Goal: Task Accomplishment & Management: Manage account settings

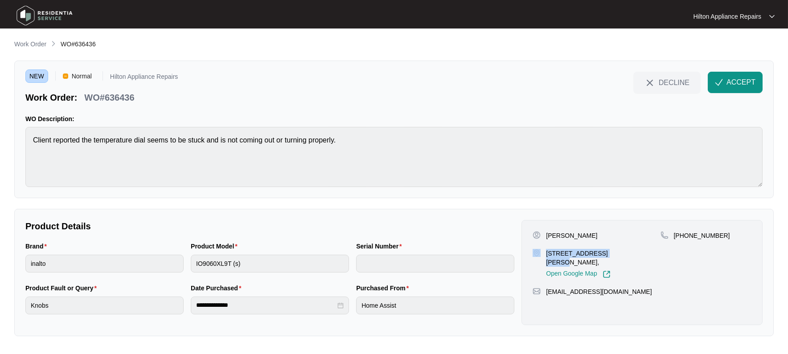
drag, startPoint x: 608, startPoint y: 252, endPoint x: 543, endPoint y: 250, distance: 65.1
click at [543, 250] on div "[STREET_ADDRESS][PERSON_NAME], Open Google Map" at bounding box center [596, 263] width 127 height 29
copy div "[STREET_ADDRESS][PERSON_NAME]"
click at [727, 84] on span "ACCEPT" at bounding box center [741, 82] width 29 height 11
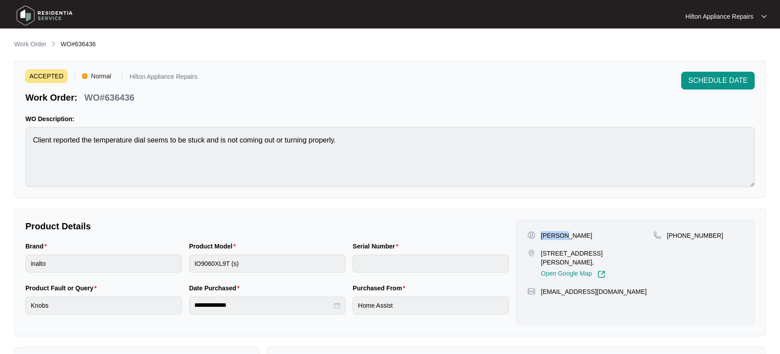
drag, startPoint x: 563, startPoint y: 235, endPoint x: 541, endPoint y: 233, distance: 22.4
click at [541, 233] on p "[PERSON_NAME]" at bounding box center [566, 235] width 51 height 9
copy p "[PERSON_NAME]"
drag, startPoint x: 595, startPoint y: 234, endPoint x: 567, endPoint y: 236, distance: 28.6
click at [567, 236] on div "[PERSON_NAME]" at bounding box center [590, 235] width 126 height 9
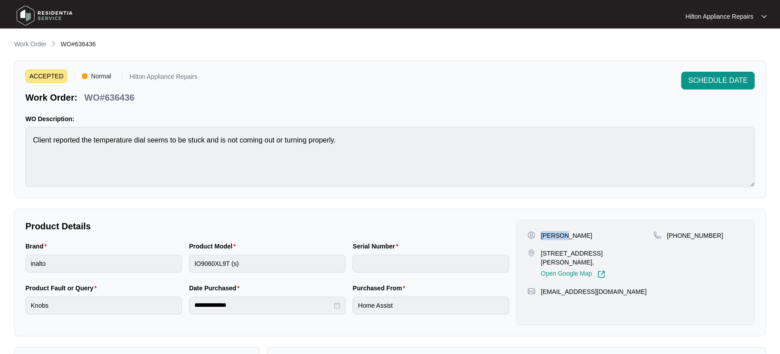
copy p "[PERSON_NAME]"
drag, startPoint x: 711, startPoint y: 233, endPoint x: 678, endPoint y: 235, distance: 34.0
click at [678, 235] on div "[PHONE_NUMBER]" at bounding box center [698, 235] width 90 height 9
copy p "458286370"
drag, startPoint x: 626, startPoint y: 292, endPoint x: 534, endPoint y: 295, distance: 91.8
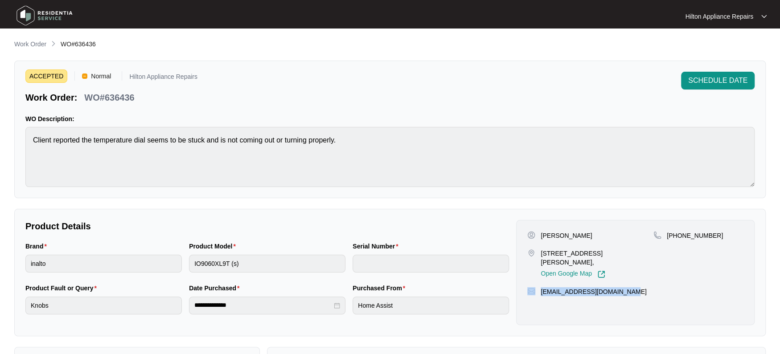
click at [534, 295] on div "[EMAIL_ADDRESS][DOMAIN_NAME]" at bounding box center [635, 291] width 216 height 9
copy div "[EMAIL_ADDRESS][DOMAIN_NAME]"
click at [157, 254] on div "Brand inalto Product Model IO9060XL9T (s) Serial Number" at bounding box center [267, 263] width 491 height 42
drag, startPoint x: 137, startPoint y: 96, endPoint x: 84, endPoint y: 97, distance: 53.0
click at [84, 97] on div "WO#636436" at bounding box center [109, 96] width 57 height 16
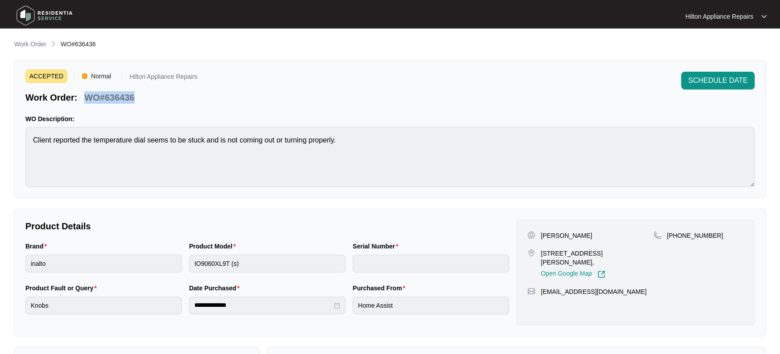
copy p "WO#636436"
click at [701, 78] on span "SCHEDULE DATE" at bounding box center [717, 80] width 59 height 11
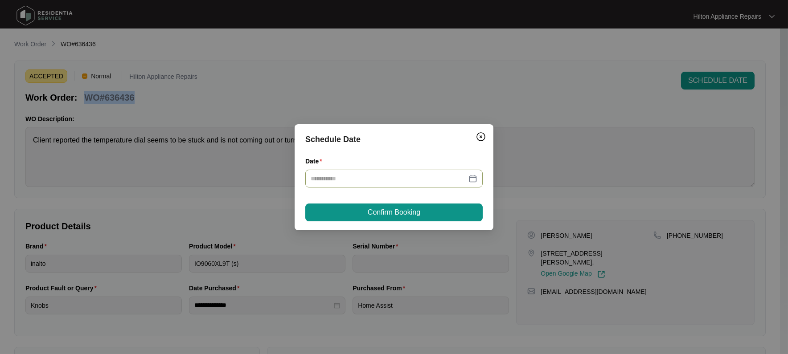
click at [476, 173] on div at bounding box center [393, 179] width 177 height 18
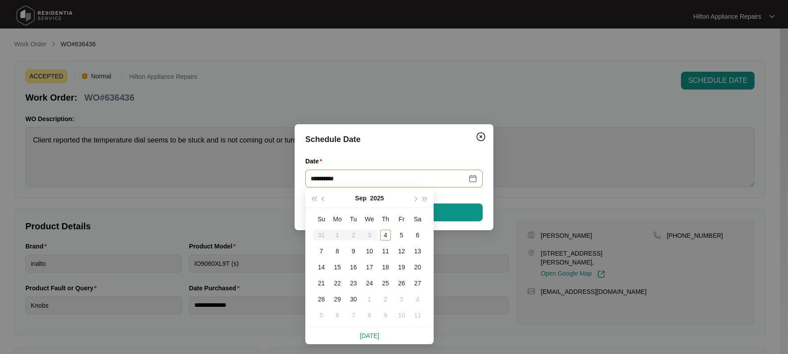
type input "**********"
click at [417, 235] on div "6" at bounding box center [417, 235] width 11 height 11
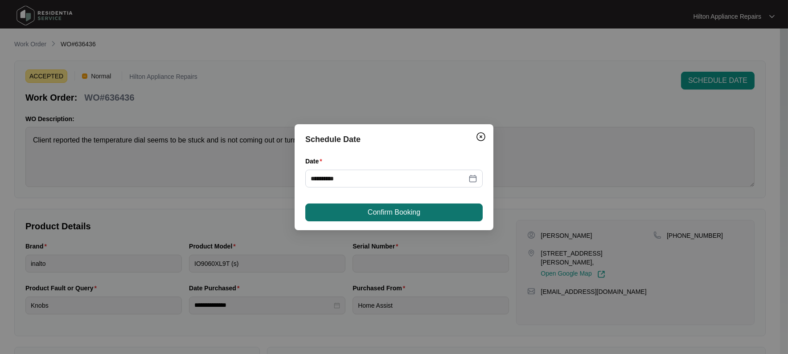
click at [420, 209] on span "Confirm Booking" at bounding box center [394, 212] width 53 height 11
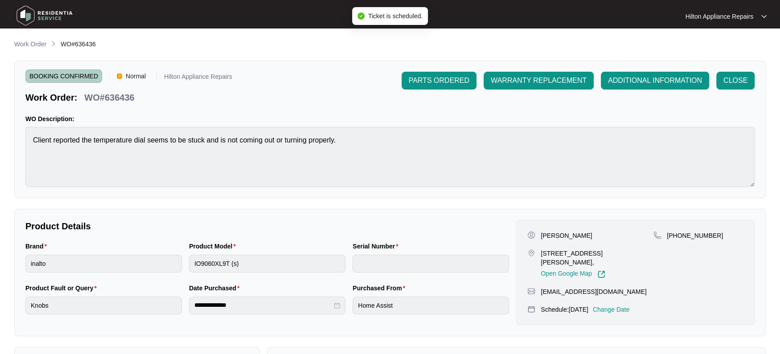
scroll to position [152, 0]
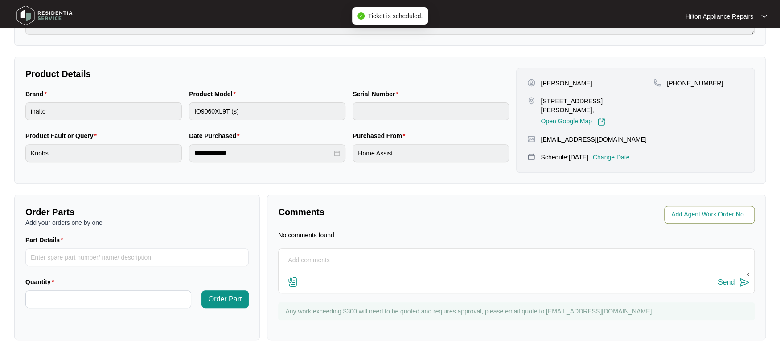
click at [701, 212] on input "string" at bounding box center [710, 214] width 78 height 11
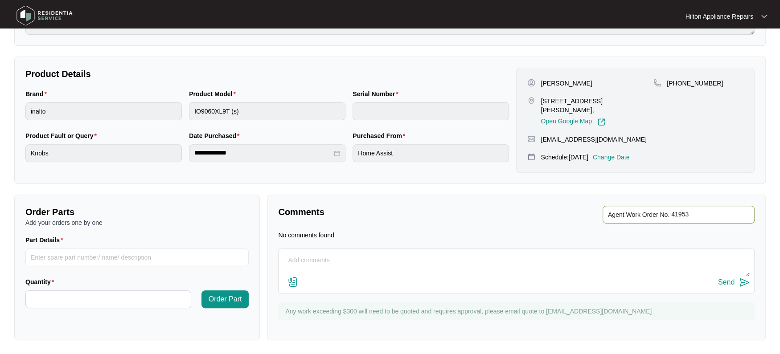
type input "41953"
click at [446, 219] on div "Comments" at bounding box center [396, 215] width 242 height 18
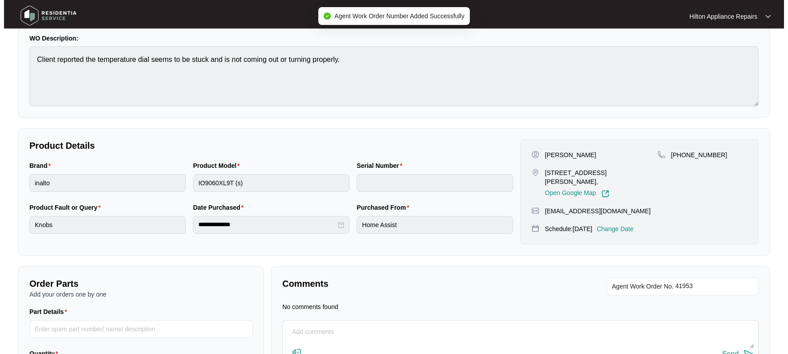
scroll to position [0, 0]
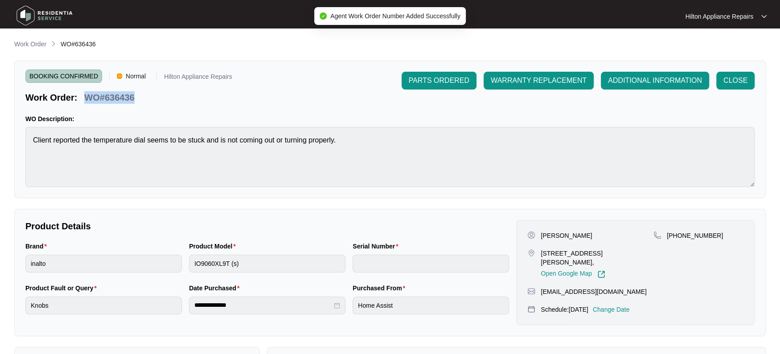
drag, startPoint x: 142, startPoint y: 100, endPoint x: 87, endPoint y: 97, distance: 54.9
click at [87, 97] on div "Work Order: WO#636436" at bounding box center [128, 96] width 207 height 16
copy p "WO#636436"
drag, startPoint x: 24, startPoint y: 44, endPoint x: 29, endPoint y: 45, distance: 5.4
click at [24, 44] on p "Work Order" at bounding box center [30, 44] width 32 height 9
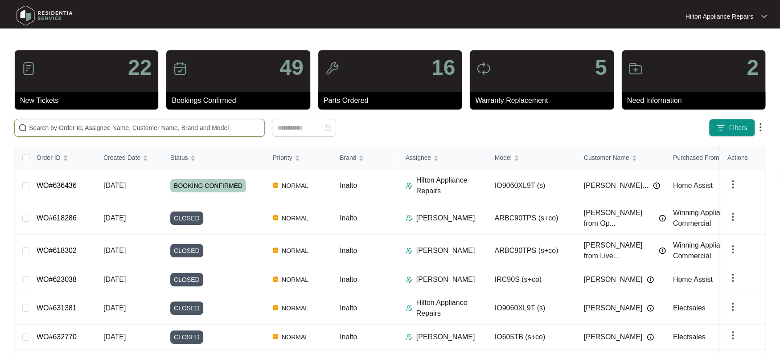
click at [46, 127] on input "text" at bounding box center [145, 128] width 232 height 10
paste input "WO#636436"
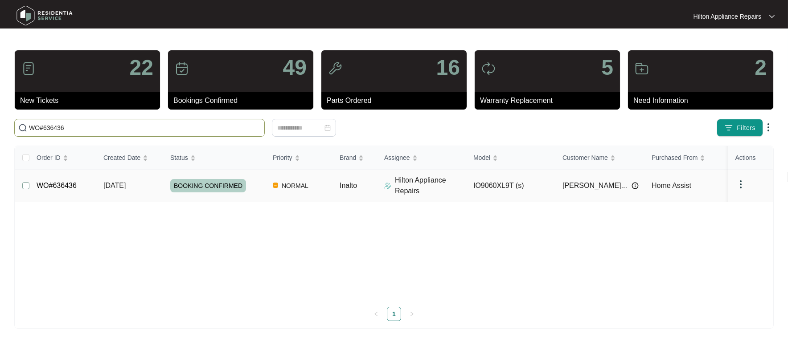
type input "WO#636436"
click at [324, 123] on span "Re-assign Selected Tickets" at bounding box center [335, 128] width 86 height 11
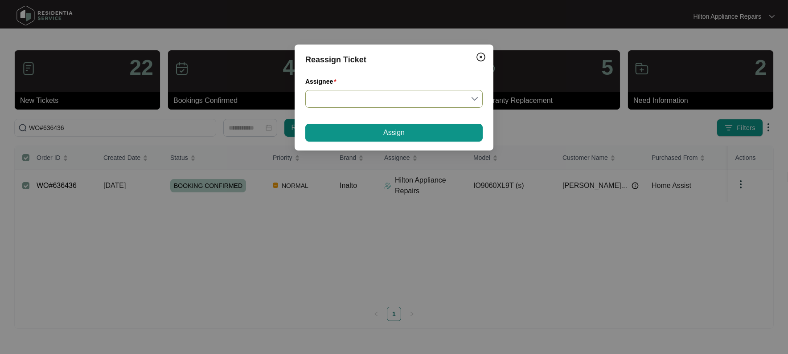
click at [477, 99] on input "Assignee" at bounding box center [394, 98] width 167 height 17
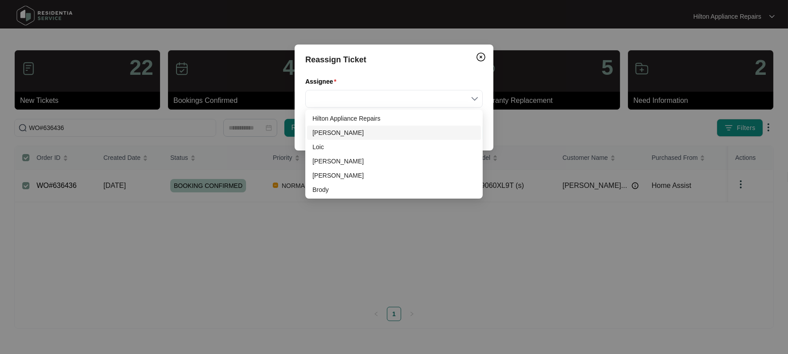
click at [337, 134] on div "[PERSON_NAME]" at bounding box center [393, 133] width 163 height 10
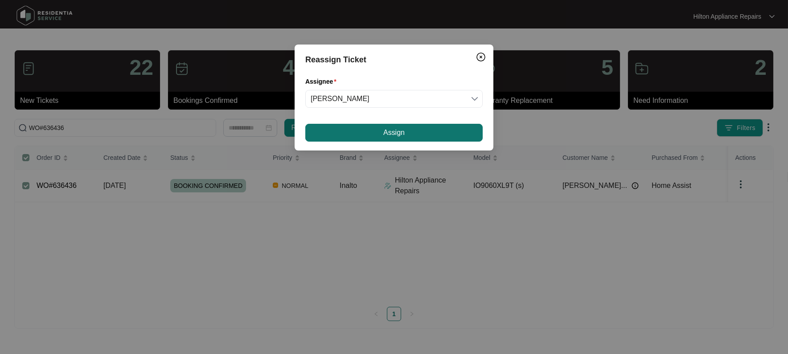
click at [363, 124] on button "Assign" at bounding box center [393, 133] width 177 height 18
